Goal: Information Seeking & Learning: Find specific fact

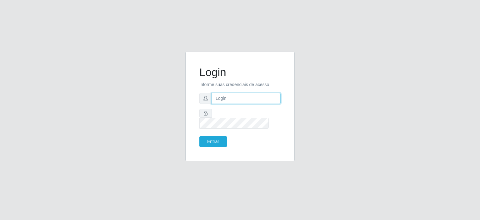
click at [225, 102] on input "text" at bounding box center [245, 98] width 69 height 11
type input "[EMAIL_ADDRESS][DOMAIN_NAME]"
click at [212, 138] on button "Entrar" at bounding box center [212, 141] width 27 height 11
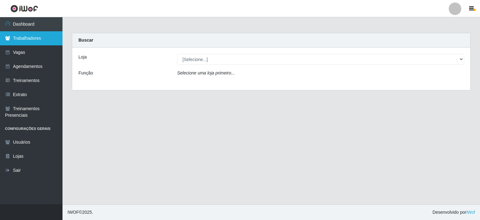
click at [22, 37] on link "Trabalhadores" at bounding box center [31, 38] width 62 height 14
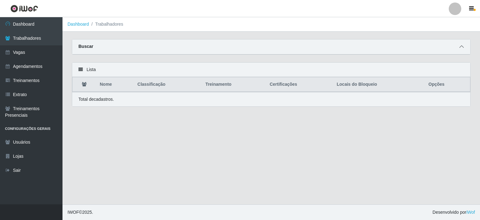
click at [462, 47] on icon at bounding box center [461, 46] width 4 height 4
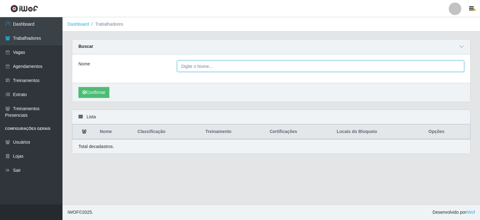
click at [204, 63] on input "Nome" at bounding box center [320, 66] width 287 height 11
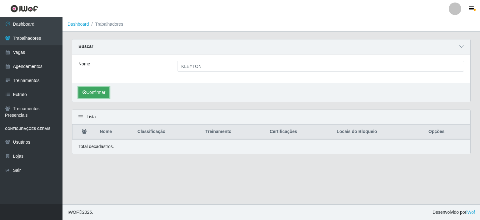
click at [86, 95] on button "Confirmar" at bounding box center [93, 92] width 31 height 11
click at [95, 92] on button "Confirmar" at bounding box center [93, 92] width 31 height 11
click at [91, 90] on button "Confirmar" at bounding box center [93, 92] width 31 height 11
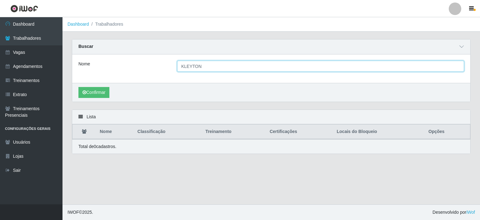
click at [188, 66] on input "KLEYTON" at bounding box center [320, 66] width 287 height 11
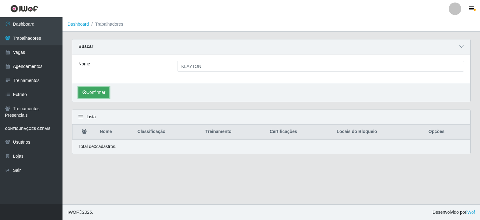
click at [97, 96] on button "Confirmar" at bounding box center [93, 92] width 31 height 11
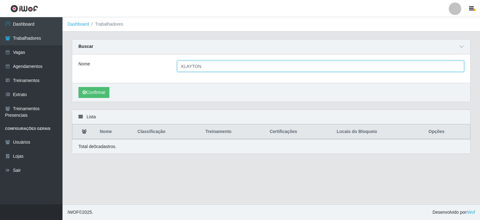
click at [190, 66] on input "KLAYTON" at bounding box center [320, 66] width 287 height 11
click at [188, 66] on input "KLAYTON" at bounding box center [320, 66] width 287 height 11
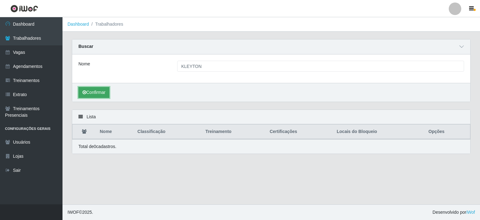
click at [93, 92] on button "Confirmar" at bounding box center [93, 92] width 31 height 11
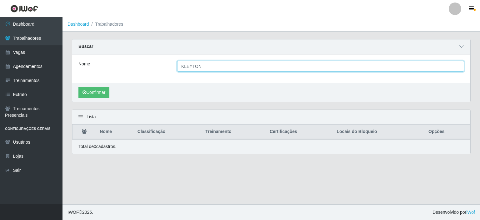
click at [200, 68] on input "KLEYTON" at bounding box center [320, 66] width 287 height 11
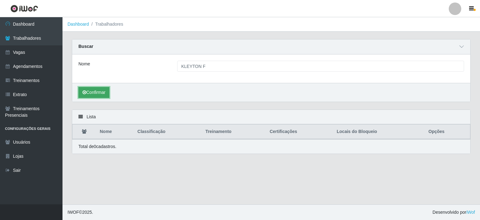
click at [94, 93] on button "Confirmar" at bounding box center [93, 92] width 31 height 11
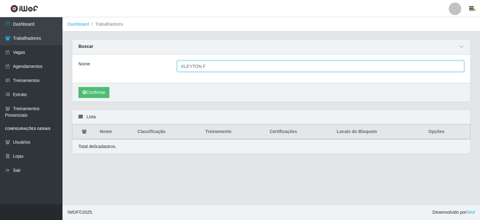
click at [202, 65] on input "KLEYTON F" at bounding box center [320, 66] width 287 height 11
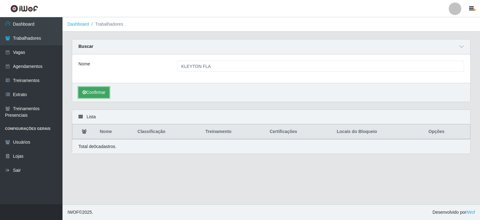
click at [95, 90] on button "Confirmar" at bounding box center [93, 92] width 31 height 11
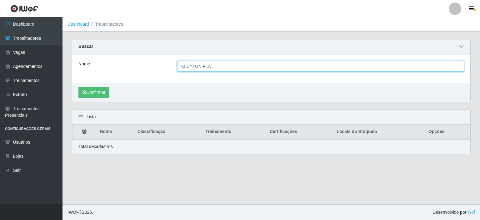
drag, startPoint x: 214, startPoint y: 65, endPoint x: 211, endPoint y: 64, distance: 3.1
click at [211, 64] on input "KLEYTON FLA" at bounding box center [320, 66] width 287 height 11
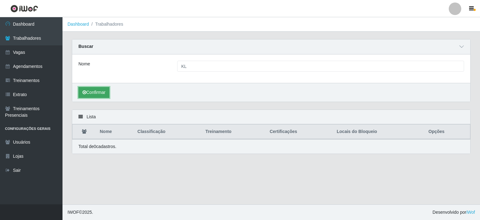
click at [90, 94] on button "Confirmar" at bounding box center [93, 92] width 31 height 11
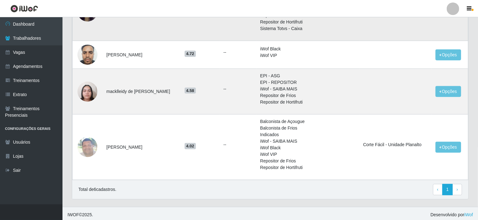
scroll to position [251, 0]
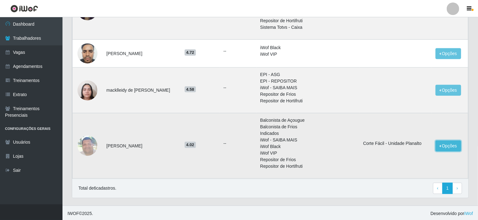
click at [448, 143] on button "Opções" at bounding box center [448, 145] width 26 height 11
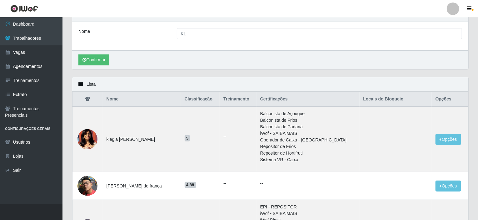
scroll to position [0, 0]
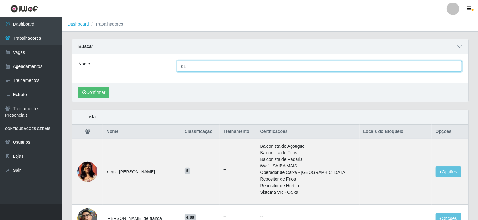
click at [201, 64] on input "KL" at bounding box center [319, 66] width 285 height 11
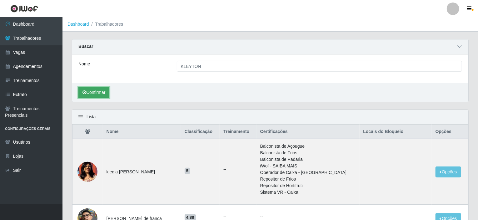
click at [96, 87] on button "Confirmar" at bounding box center [93, 92] width 31 height 11
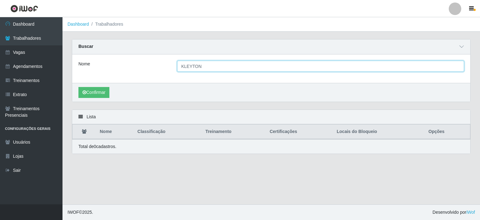
click at [215, 67] on input "KLEYTON" at bounding box center [320, 66] width 287 height 11
type input "K"
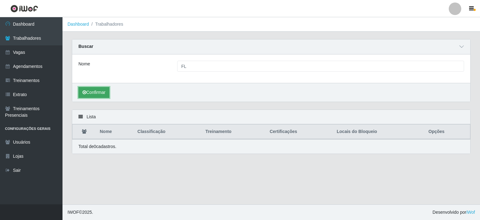
click at [106, 91] on button "Confirmar" at bounding box center [93, 92] width 31 height 11
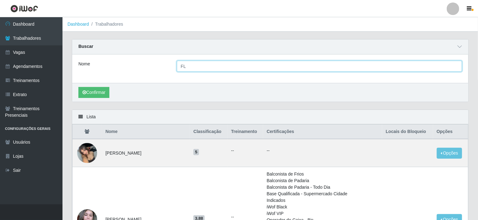
click at [193, 69] on input "FL" at bounding box center [319, 66] width 285 height 11
type input "F"
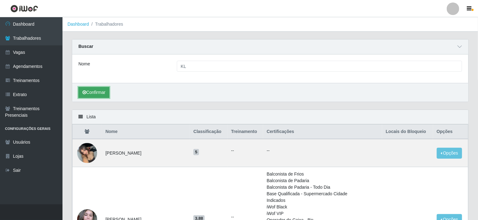
click at [86, 93] on button "Confirmar" at bounding box center [93, 92] width 31 height 11
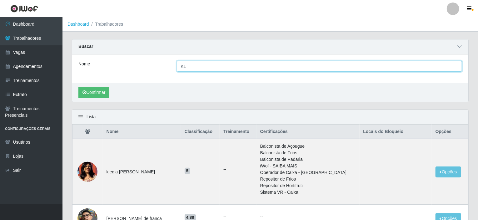
click at [193, 68] on input "KL" at bounding box center [319, 66] width 285 height 11
type input "K"
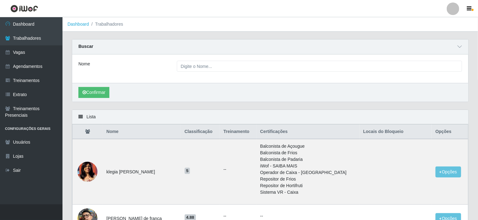
click at [129, 69] on div "Nome" at bounding box center [123, 66] width 98 height 11
click at [22, 173] on link "Sair" at bounding box center [31, 170] width 62 height 14
